Goal: Task Accomplishment & Management: Use online tool/utility

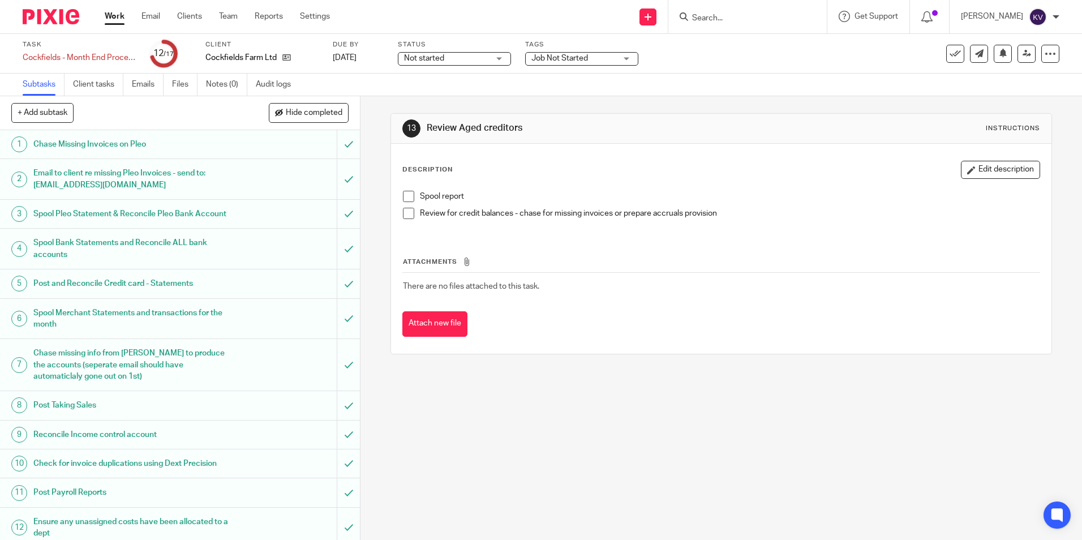
scroll to position [177, 0]
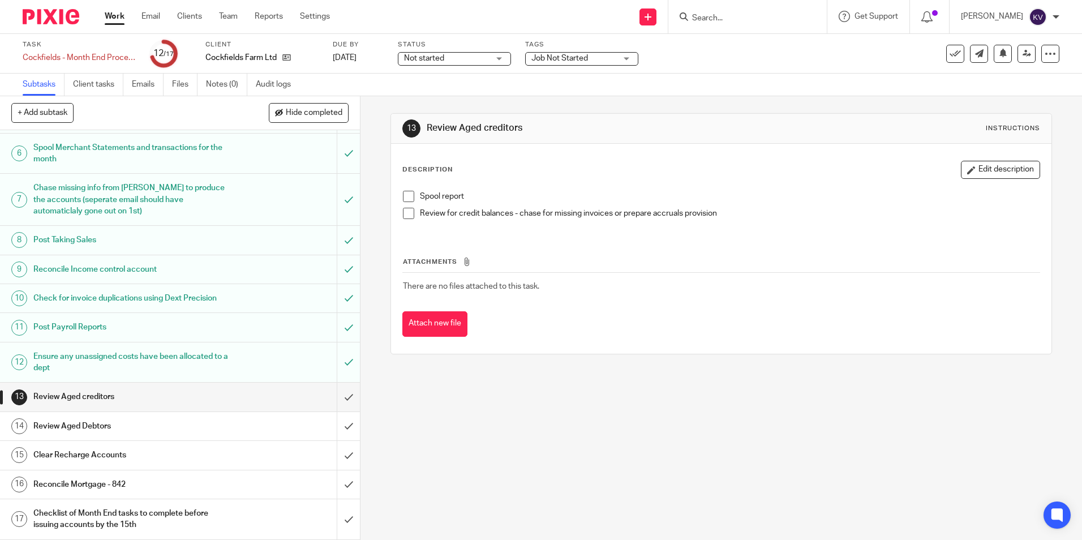
click at [106, 393] on h1 "Review Aged creditors" at bounding box center [130, 396] width 195 height 17
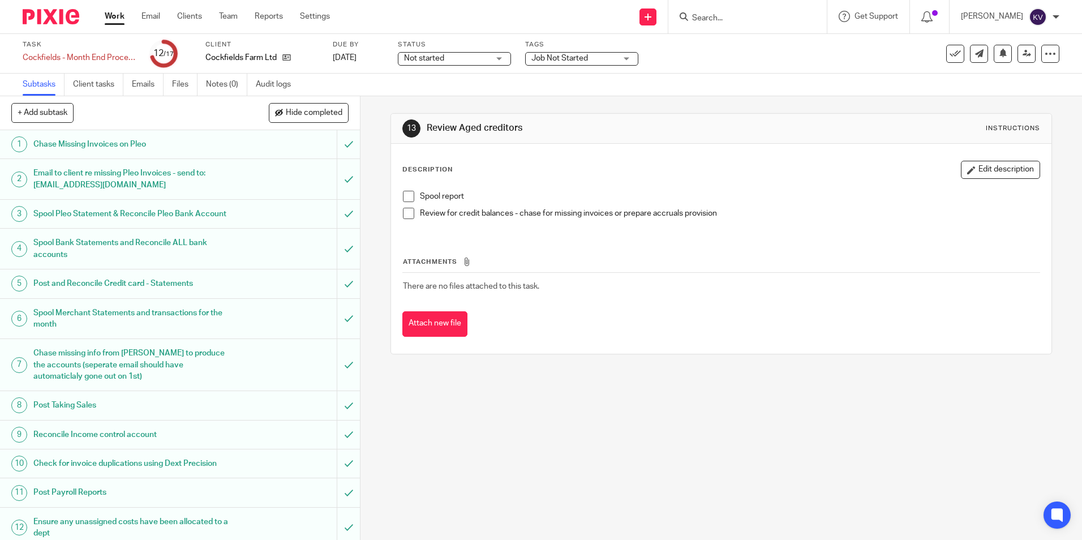
scroll to position [177, 0]
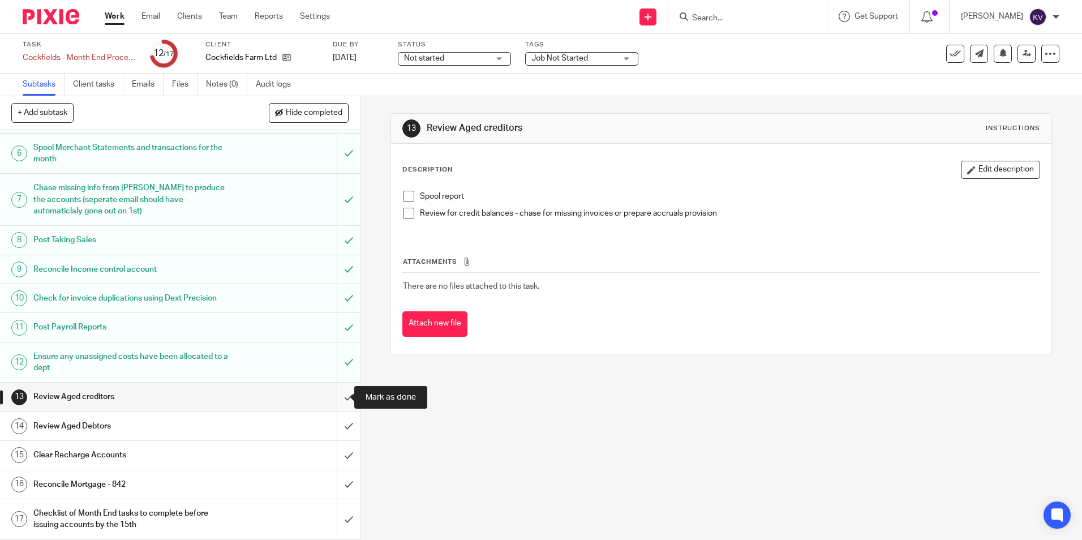
click at [338, 397] on input "submit" at bounding box center [180, 397] width 360 height 28
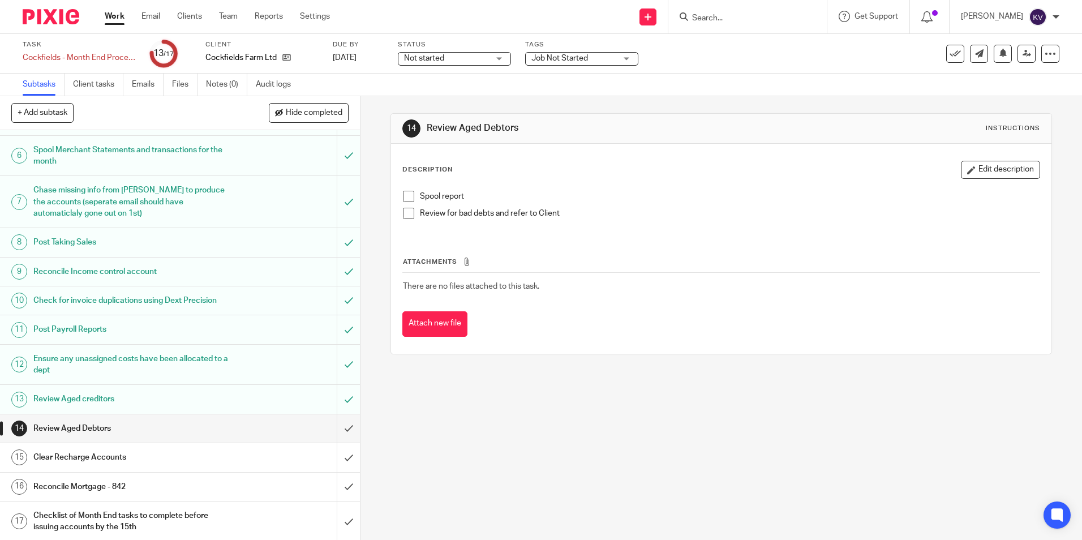
scroll to position [177, 0]
click at [340, 423] on input "submit" at bounding box center [180, 426] width 360 height 28
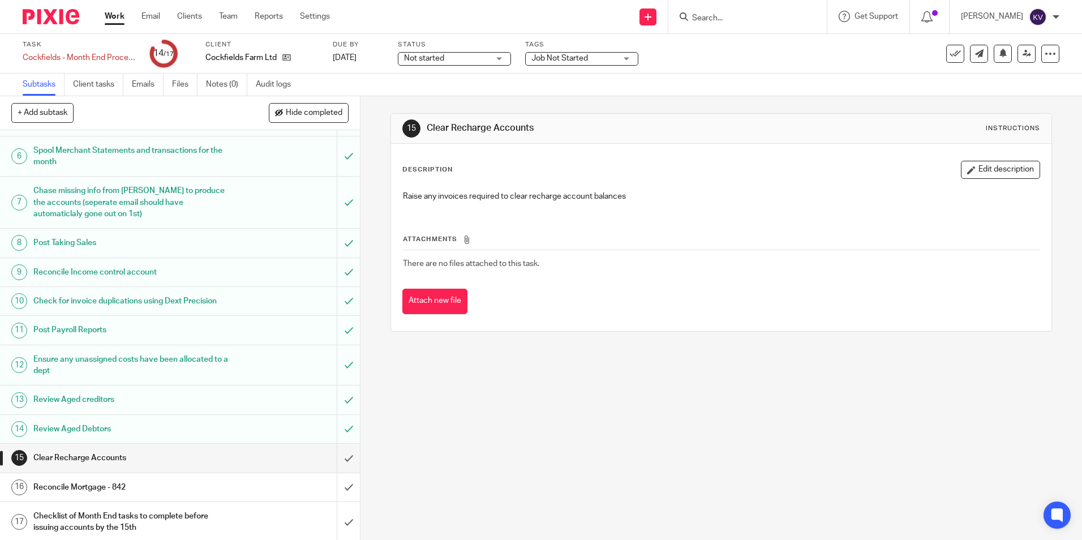
scroll to position [177, 0]
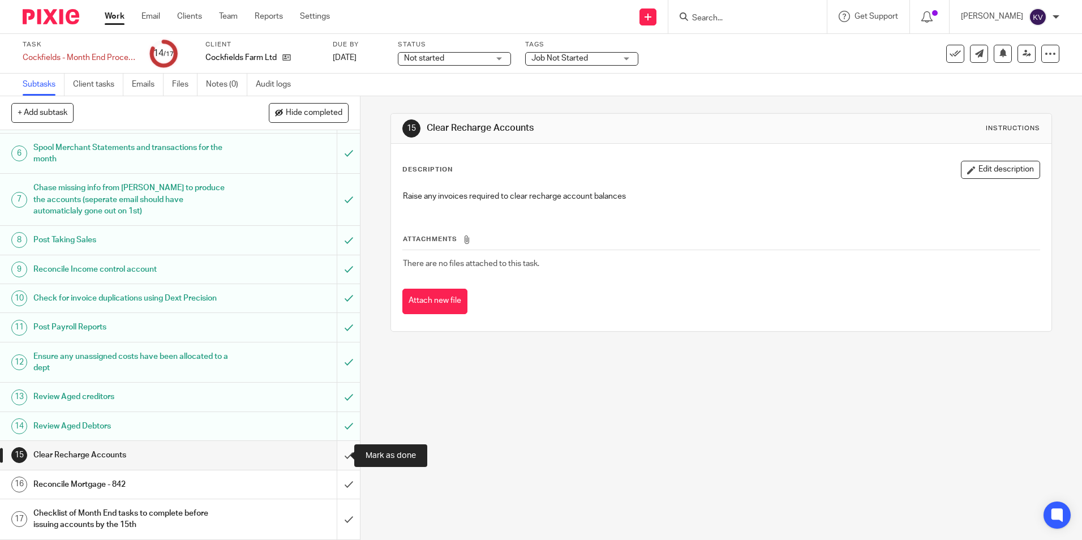
click at [341, 452] on input "submit" at bounding box center [180, 455] width 360 height 28
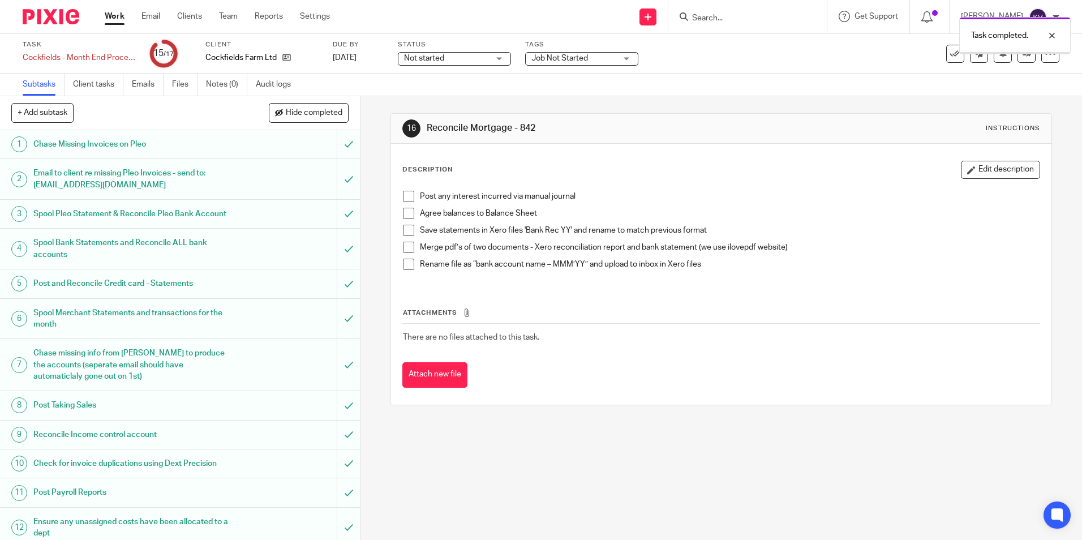
scroll to position [177, 0]
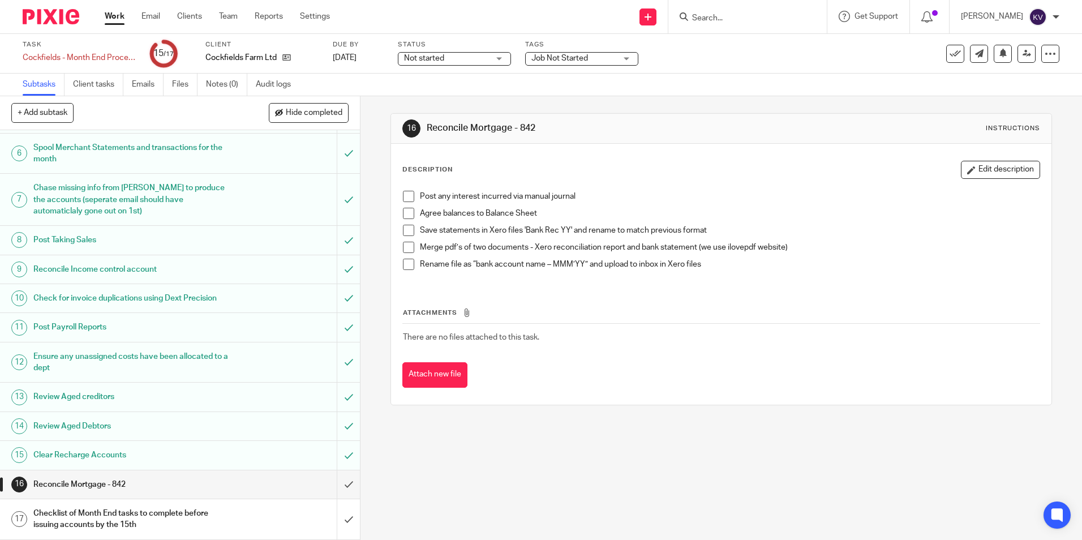
click at [111, 15] on link "Work" at bounding box center [115, 16] width 20 height 11
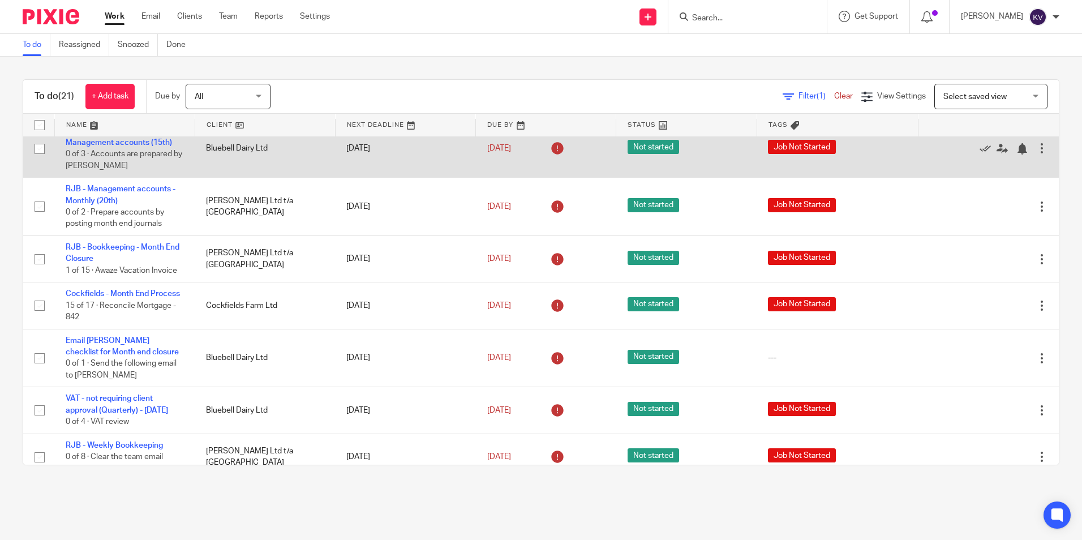
scroll to position [453, 0]
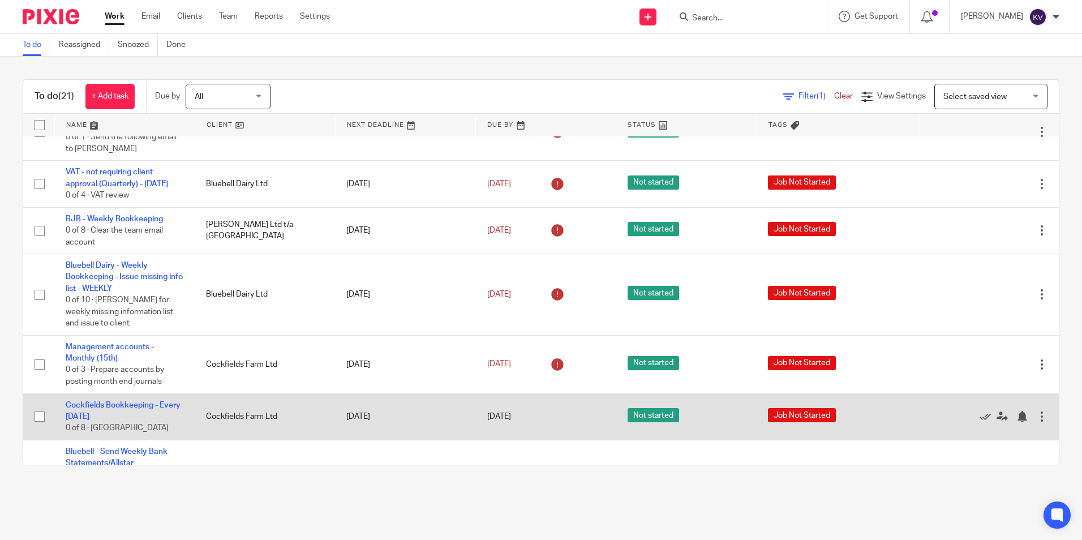
click at [105, 433] on td "Cockfields Bookkeeping - Every Monday 0 of 8 · Cockfields Pleo" at bounding box center [124, 416] width 140 height 46
click at [86, 420] on link "Cockfields Bookkeeping - Every [DATE]" at bounding box center [123, 410] width 115 height 19
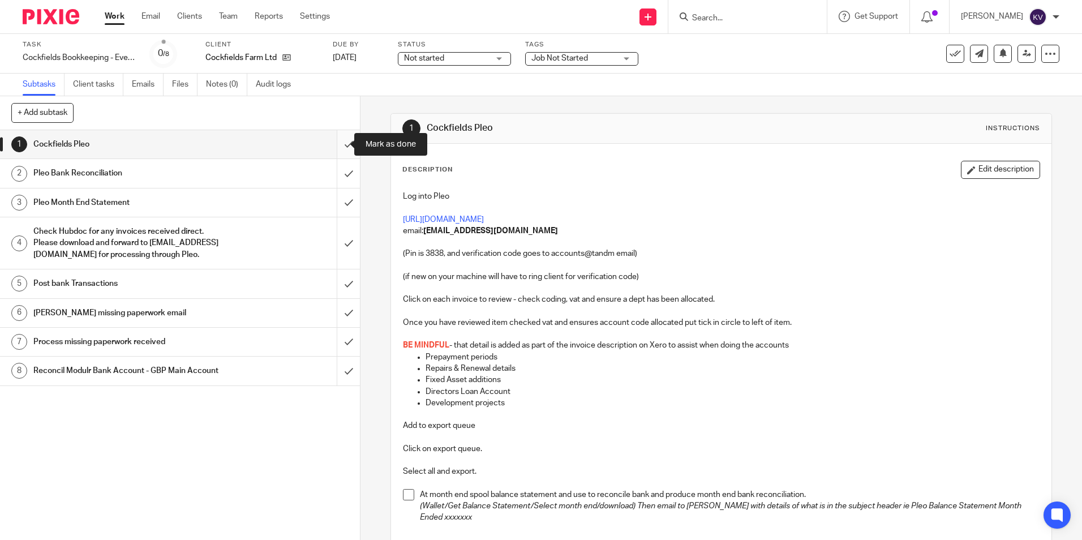
click at [336, 144] on input "submit" at bounding box center [180, 144] width 360 height 28
click at [332, 173] on input "submit" at bounding box center [180, 173] width 360 height 28
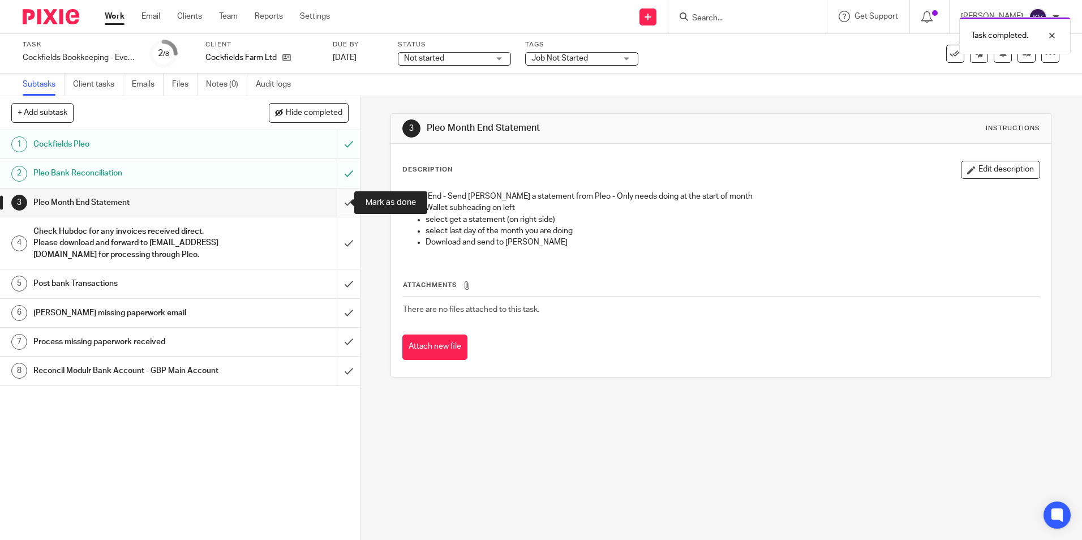
click at [333, 208] on input "submit" at bounding box center [180, 202] width 360 height 28
click at [336, 255] on input "submit" at bounding box center [180, 242] width 360 height 51
click at [337, 294] on input "submit" at bounding box center [180, 283] width 360 height 28
click at [337, 319] on input "submit" at bounding box center [180, 313] width 360 height 28
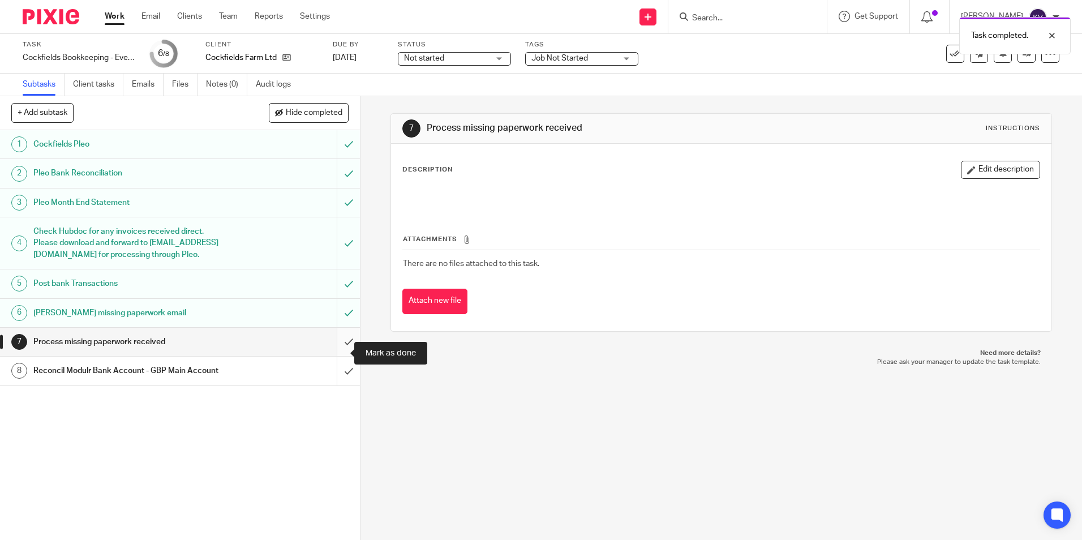
click at [333, 353] on input "submit" at bounding box center [180, 342] width 360 height 28
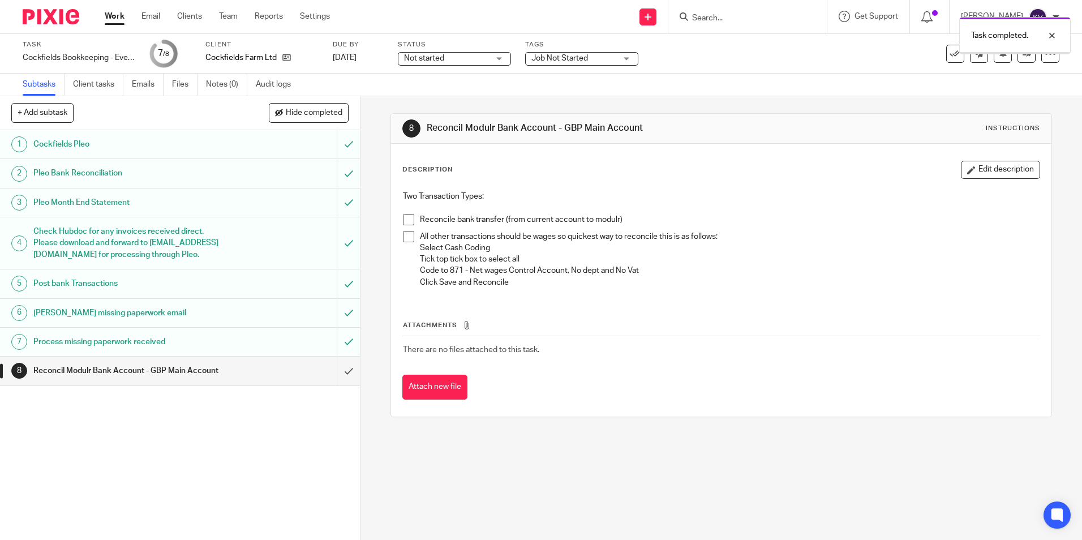
click at [335, 385] on input "submit" at bounding box center [180, 371] width 360 height 28
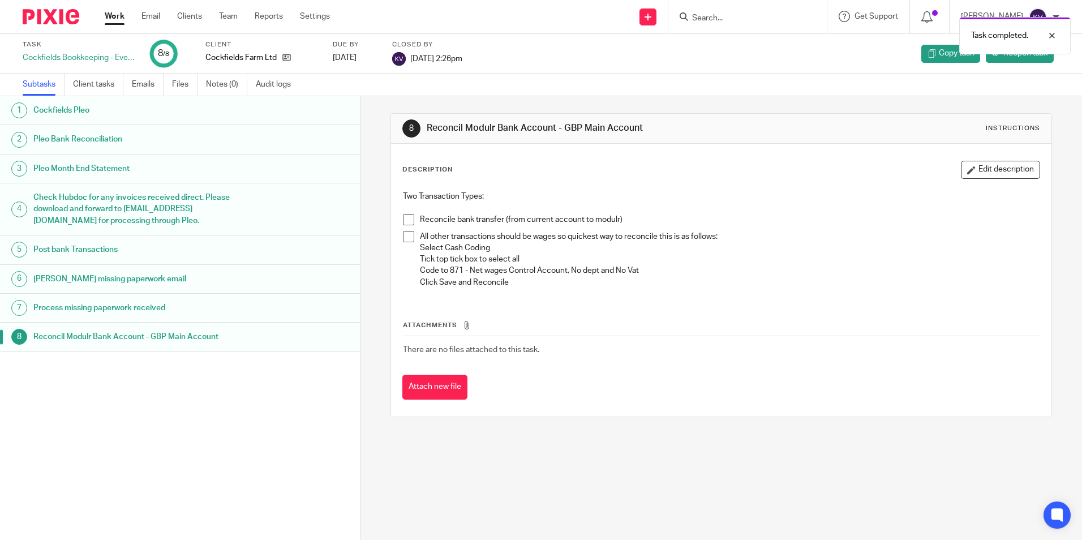
click at [118, 18] on link "Work" at bounding box center [115, 16] width 20 height 11
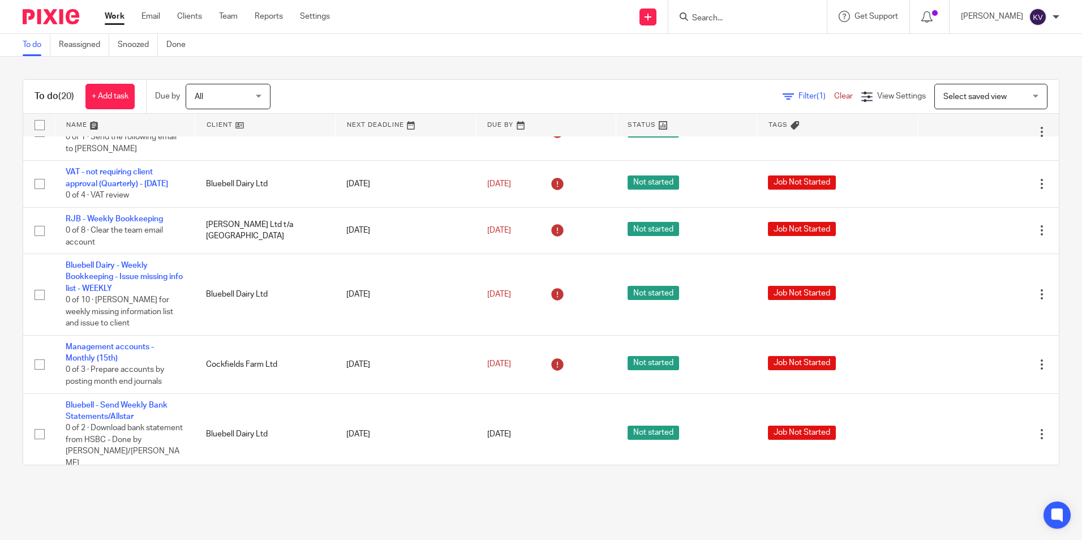
scroll to position [679, 0]
